Goal: Use online tool/utility: Use online tool/utility

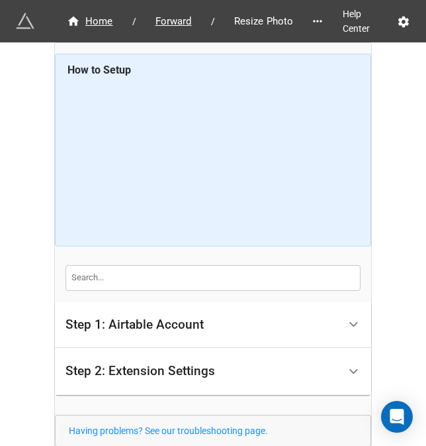
scroll to position [107, 0]
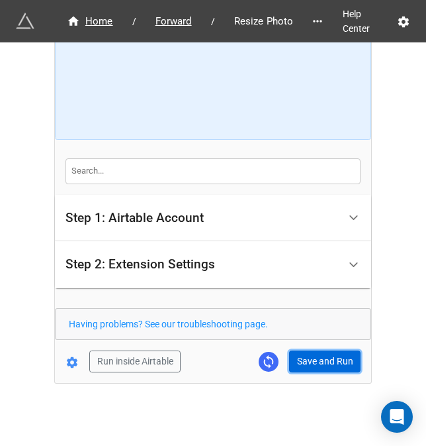
click at [340, 352] on button "Save and Run" at bounding box center [324, 361] width 71 height 23
click at [309, 362] on button "Save and Run" at bounding box center [324, 361] width 71 height 23
click at [307, 357] on button "Save and Run" at bounding box center [324, 361] width 71 height 23
click at [317, 365] on button "Save and Run" at bounding box center [324, 361] width 71 height 23
drag, startPoint x: 295, startPoint y: 359, endPoint x: 412, endPoint y: 334, distance: 119.2
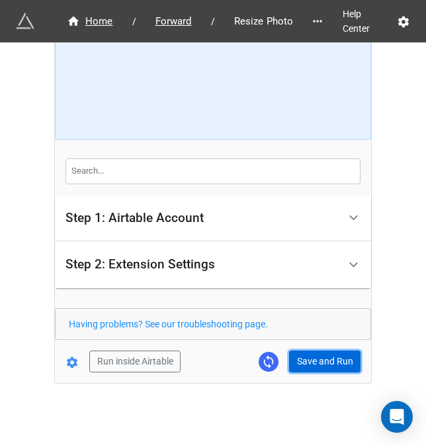
click at [295, 359] on button "Save and Run" at bounding box center [324, 361] width 71 height 23
click at [312, 355] on button "Save and Run" at bounding box center [324, 361] width 71 height 23
click at [317, 356] on button "Save and Run" at bounding box center [324, 361] width 71 height 23
click at [322, 350] on button "Save and Run" at bounding box center [324, 361] width 71 height 23
click at [316, 359] on button "Save and Run" at bounding box center [324, 361] width 71 height 23
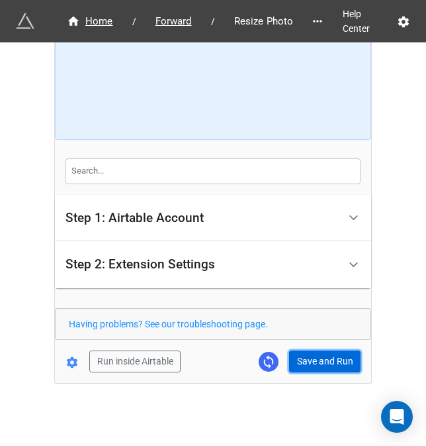
click at [315, 358] on button "Save and Run" at bounding box center [324, 361] width 71 height 23
click at [316, 354] on button "Save and Run" at bounding box center [324, 361] width 71 height 23
click at [314, 365] on button "Save and Run" at bounding box center [324, 361] width 71 height 23
click at [315, 357] on button "Save and Run" at bounding box center [324, 361] width 71 height 23
click at [303, 363] on button "Save and Run" at bounding box center [324, 361] width 71 height 23
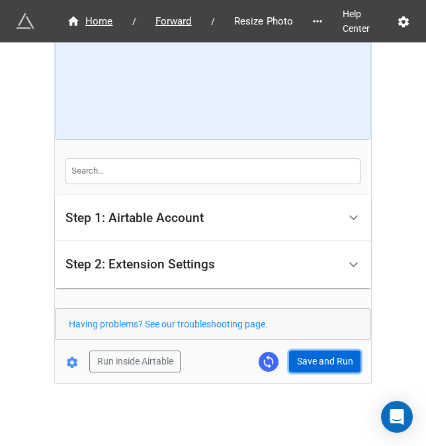
click at [324, 355] on button "Save and Run" at bounding box center [324, 361] width 71 height 23
click at [292, 356] on button "Save and Run" at bounding box center [324, 361] width 71 height 23
click at [332, 360] on button "Save and Run" at bounding box center [324, 361] width 71 height 23
click at [295, 358] on button "Save and Run" at bounding box center [324, 361] width 71 height 23
click at [304, 357] on button "Save and Run" at bounding box center [324, 361] width 71 height 23
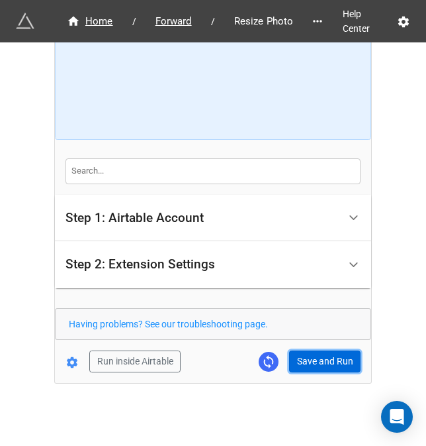
click at [295, 352] on button "Save and Run" at bounding box center [324, 361] width 71 height 23
click at [298, 362] on button "Save and Run" at bounding box center [324, 361] width 71 height 23
click at [321, 369] on button "Save and Run" at bounding box center [324, 361] width 71 height 23
click at [304, 355] on button "Save and Run" at bounding box center [324, 361] width 71 height 23
click at [306, 388] on div "Home / Forward / Resize Photo Help Center How to Setup Step 1: Airtable Account…" at bounding box center [213, 170] width 318 height 555
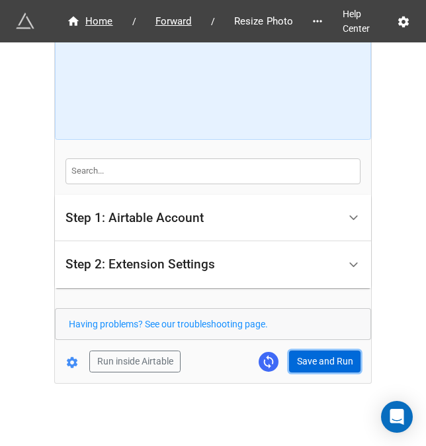
click at [308, 367] on button "Save and Run" at bounding box center [324, 361] width 71 height 23
drag, startPoint x: 319, startPoint y: 353, endPoint x: 350, endPoint y: 342, distance: 32.2
click at [319, 353] on button "Save and Run" at bounding box center [324, 361] width 71 height 23
click at [311, 345] on form "How to Setup Step 1: Airtable Account Airtable User API Key Manna-Sinsub Airtab…" at bounding box center [213, 159] width 316 height 425
click at [311, 355] on button "Save and Run" at bounding box center [324, 361] width 71 height 23
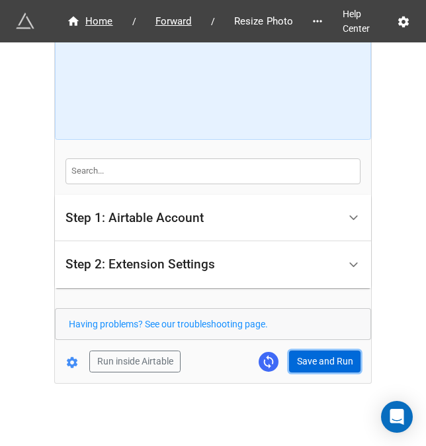
click at [320, 360] on button "Save and Run" at bounding box center [324, 361] width 71 height 23
click at [290, 366] on button "Save and Run" at bounding box center [324, 361] width 71 height 23
drag, startPoint x: 327, startPoint y: 369, endPoint x: 332, endPoint y: 353, distance: 16.7
click at [327, 369] on button "Save and Run" at bounding box center [324, 361] width 71 height 23
click at [312, 366] on button "Save and Run" at bounding box center [324, 361] width 71 height 23
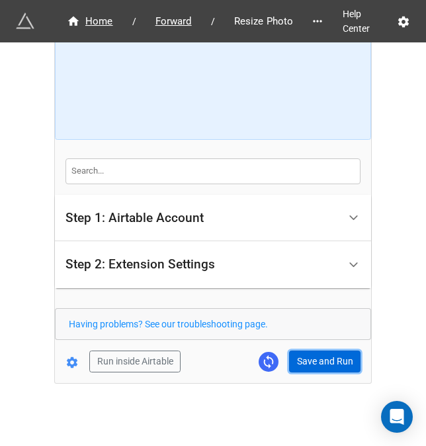
drag, startPoint x: 323, startPoint y: 357, endPoint x: 336, endPoint y: 349, distance: 15.4
click at [324, 355] on button "Save and Run" at bounding box center [324, 361] width 71 height 23
click at [303, 368] on button "Save and Run" at bounding box center [324, 361] width 71 height 23
click at [297, 354] on button "Save and Run" at bounding box center [324, 361] width 71 height 23
click at [319, 357] on button "Save and Run" at bounding box center [324, 361] width 71 height 23
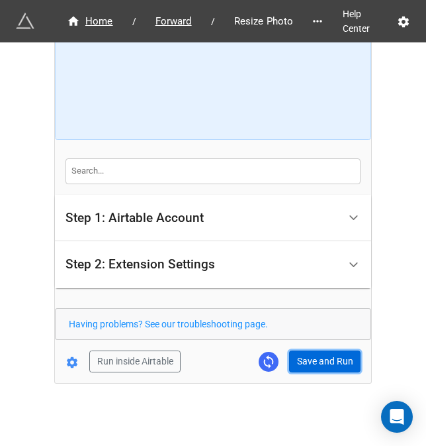
click at [289, 352] on button "Save and Run" at bounding box center [324, 361] width 71 height 23
click at [314, 355] on button "Save and Run" at bounding box center [324, 361] width 71 height 23
click at [324, 363] on button "Save and Run" at bounding box center [324, 361] width 71 height 23
click at [326, 359] on button "Save and Run" at bounding box center [324, 361] width 71 height 23
click at [346, 358] on button "Save and Run" at bounding box center [324, 361] width 71 height 23
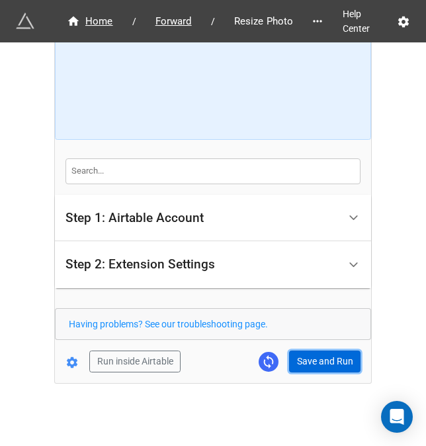
click at [293, 353] on button "Save and Run" at bounding box center [324, 361] width 71 height 23
click at [299, 347] on form "How to Setup Step 1: Airtable Account Airtable User API Key Manna-Sinsub Airtab…" at bounding box center [213, 159] width 316 height 425
click at [303, 359] on button "Save and Run" at bounding box center [324, 361] width 71 height 23
drag, startPoint x: 321, startPoint y: 350, endPoint x: 398, endPoint y: 327, distance: 80.2
click at [321, 350] on button "Save and Run" at bounding box center [324, 361] width 71 height 23
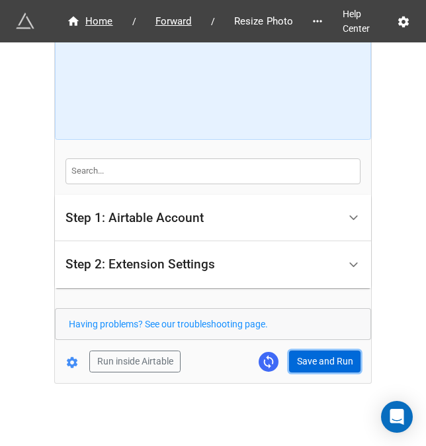
click at [307, 350] on button "Save and Run" at bounding box center [324, 361] width 71 height 23
click at [324, 363] on button "Save and Run" at bounding box center [324, 361] width 71 height 23
click at [340, 354] on button "Save and Run" at bounding box center [324, 361] width 71 height 23
click at [322, 353] on button "Save and Run" at bounding box center [324, 361] width 71 height 23
drag, startPoint x: 318, startPoint y: 357, endPoint x: 328, endPoint y: 357, distance: 10.6
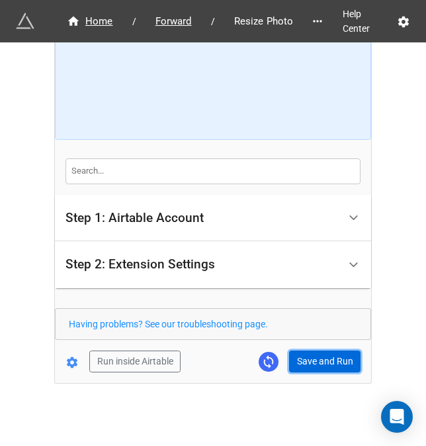
click at [318, 357] on button "Save and Run" at bounding box center [324, 361] width 71 height 23
click at [297, 370] on div "Home / Forward / Resize Photo Help Center How to Setup Step 1: Airtable Account…" at bounding box center [213, 159] width 316 height 446
click at [310, 367] on button "Save and Run" at bounding box center [324, 361] width 71 height 23
click at [316, 367] on button "Save and Run" at bounding box center [324, 361] width 71 height 23
click at [317, 354] on button "Save and Run" at bounding box center [324, 361] width 71 height 23
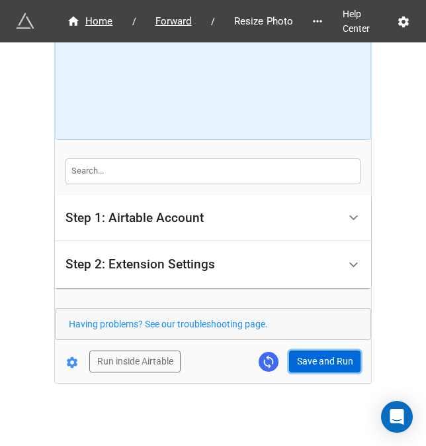
click at [318, 360] on button "Save and Run" at bounding box center [324, 361] width 71 height 23
click at [297, 355] on button "Save and Run" at bounding box center [324, 361] width 71 height 23
click at [301, 361] on button "Save and Run" at bounding box center [324, 361] width 71 height 23
drag, startPoint x: 326, startPoint y: 357, endPoint x: 397, endPoint y: 346, distance: 72.5
click at [326, 357] on button "Save and Run" at bounding box center [324, 361] width 71 height 23
